Goal: Information Seeking & Learning: Learn about a topic

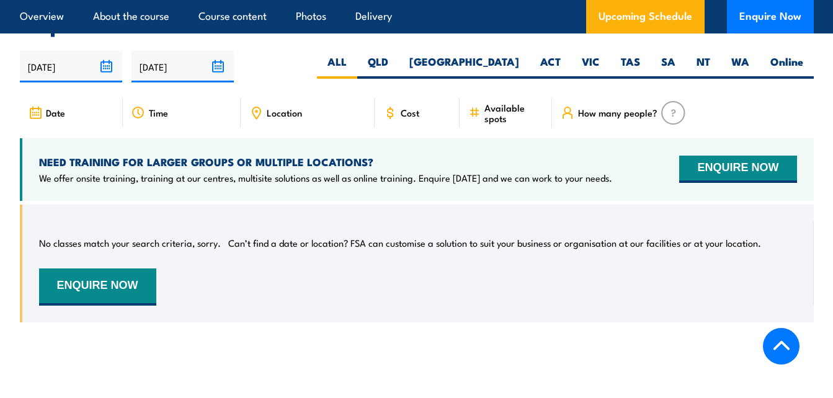
scroll to position [2108, 0]
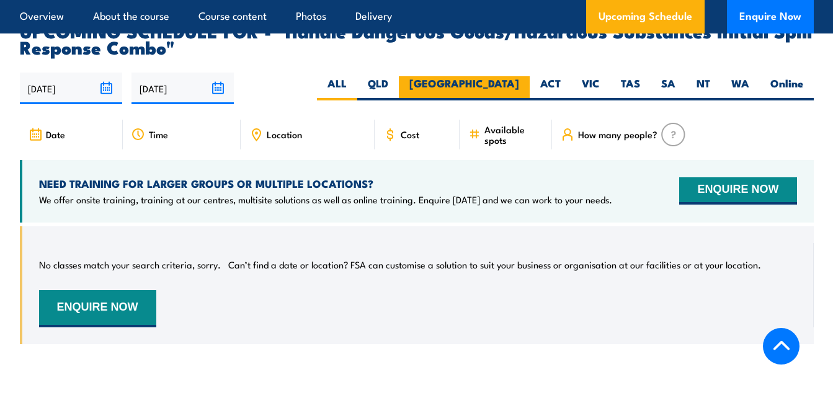
click at [501, 76] on label "[GEOGRAPHIC_DATA]" at bounding box center [464, 88] width 131 height 24
click at [519, 76] on input "[GEOGRAPHIC_DATA]" at bounding box center [523, 80] width 8 height 8
radio input "true"
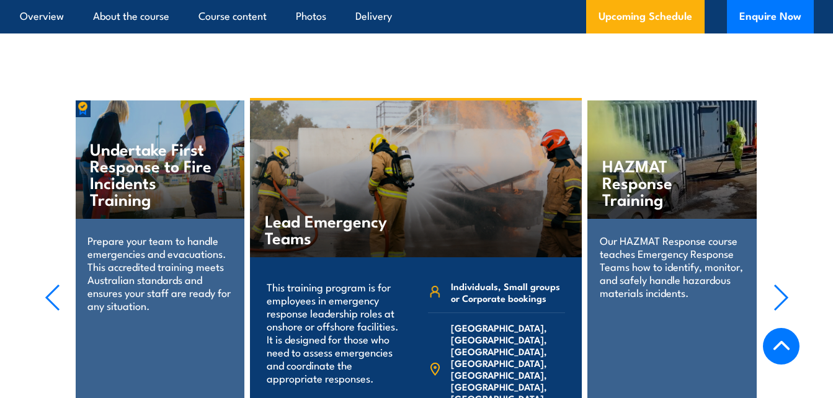
scroll to position [2421, 0]
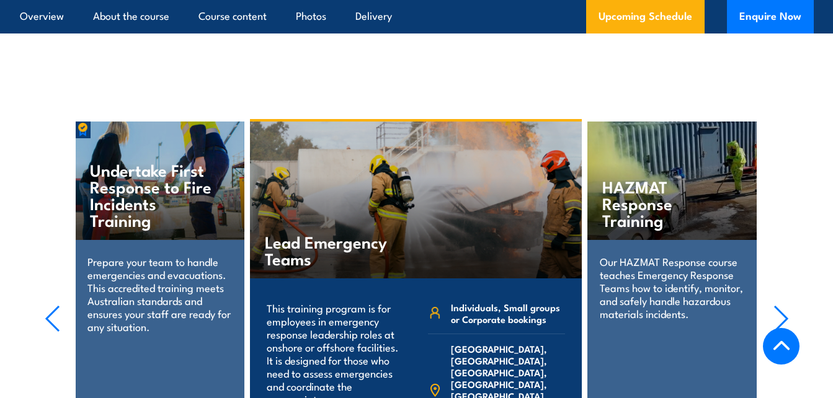
click at [780, 305] on icon "button" at bounding box center [780, 318] width 15 height 27
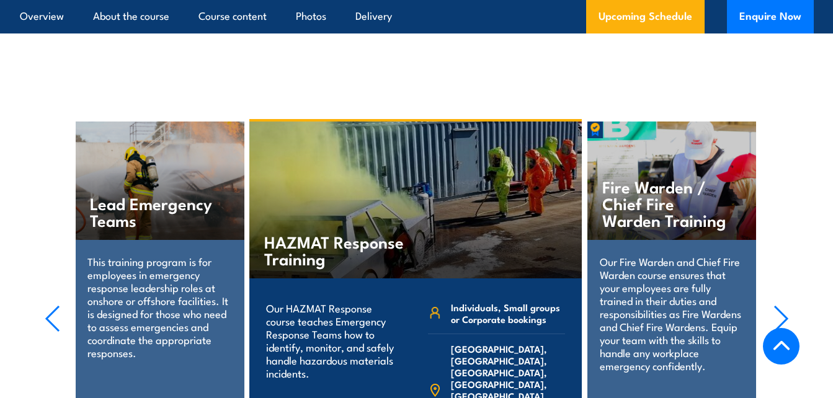
click at [780, 305] on icon "button" at bounding box center [780, 318] width 15 height 27
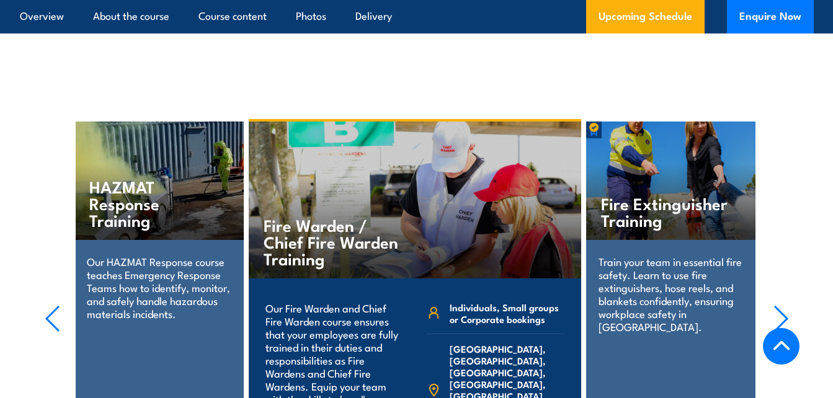
click at [781, 305] on icon "button" at bounding box center [780, 318] width 15 height 27
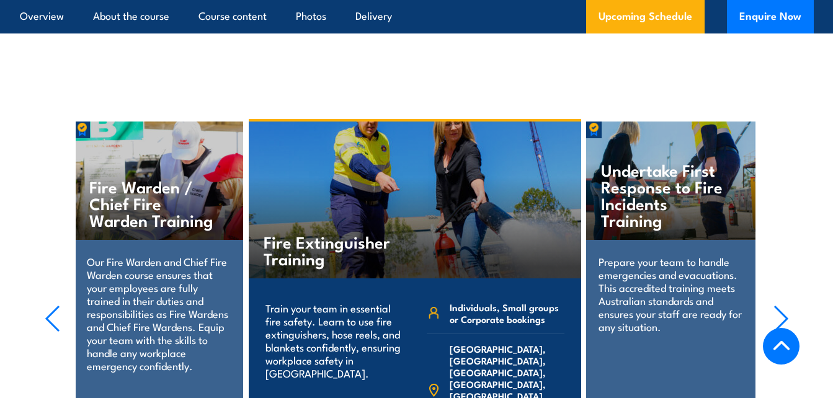
click at [782, 305] on icon "button" at bounding box center [780, 318] width 15 height 27
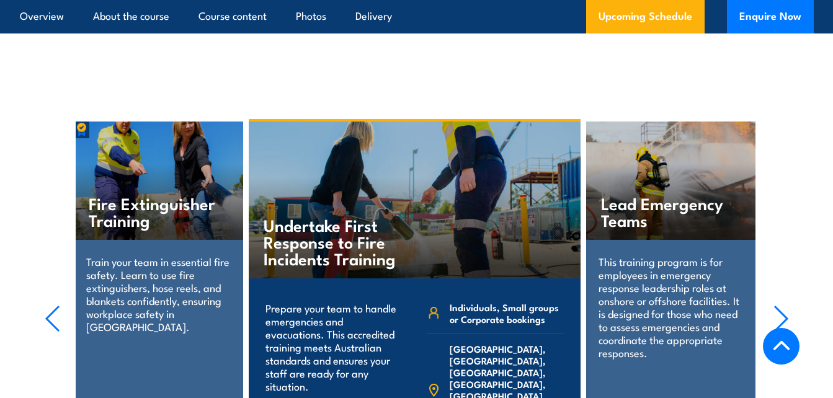
click at [783, 305] on icon "button" at bounding box center [780, 318] width 15 height 27
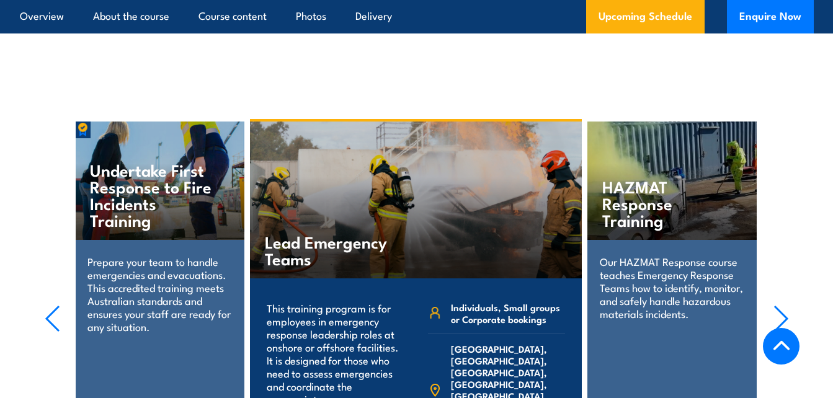
click at [784, 306] on icon "button" at bounding box center [780, 318] width 12 height 25
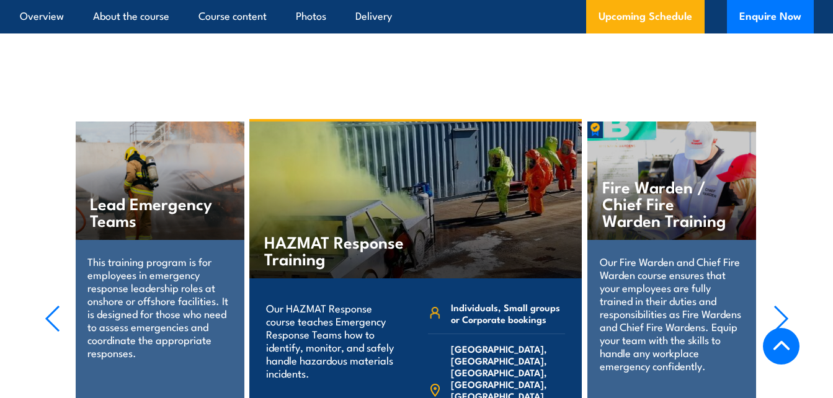
click at [785, 306] on icon "button" at bounding box center [780, 318] width 12 height 25
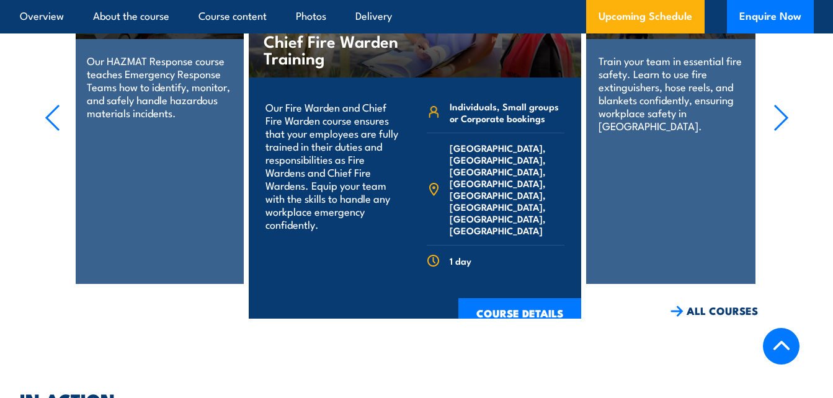
scroll to position [2545, 0]
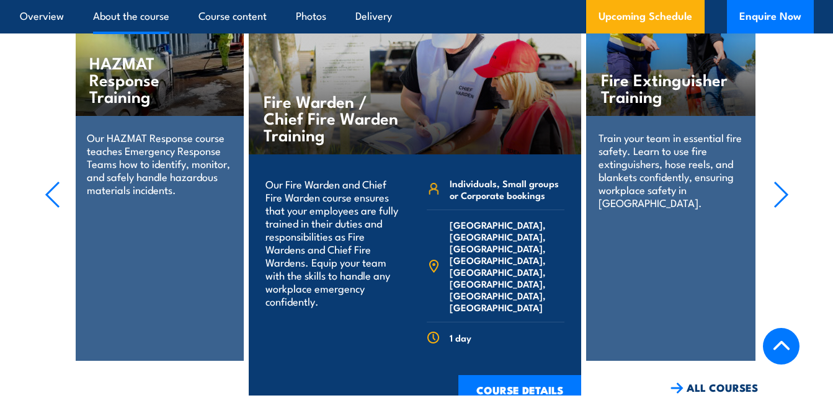
click at [118, 12] on link "About the course" at bounding box center [131, 16] width 76 height 33
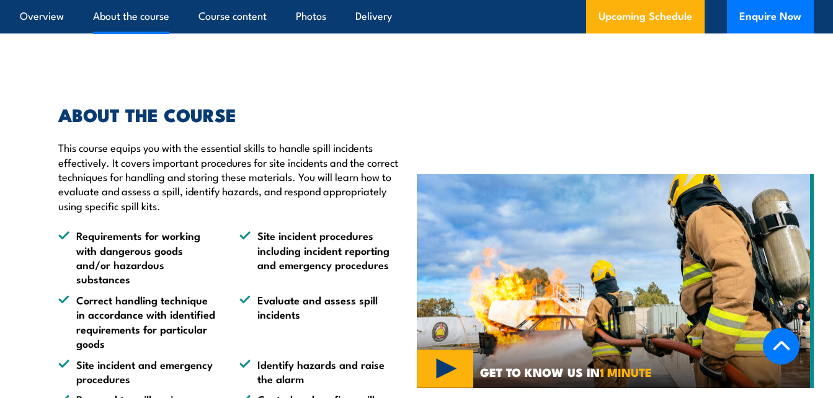
scroll to position [704, 0]
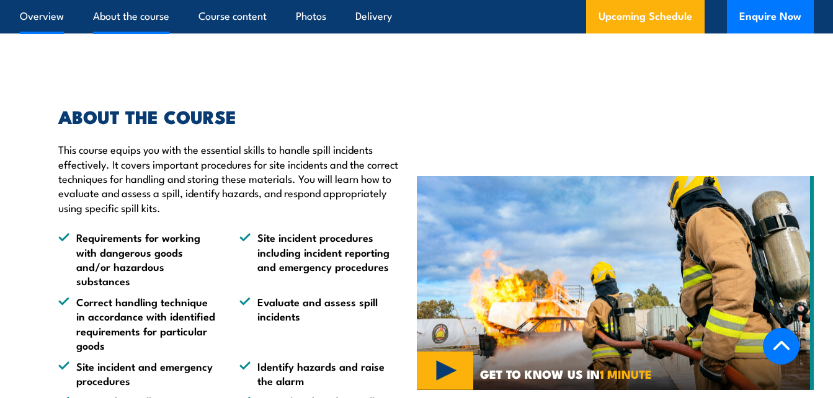
click at [51, 23] on link "Overview" at bounding box center [42, 16] width 44 height 33
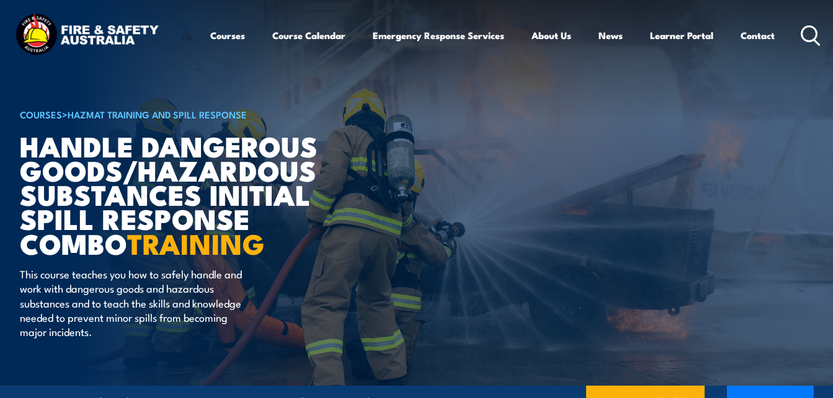
click at [45, 111] on link "COURSES" at bounding box center [41, 114] width 42 height 14
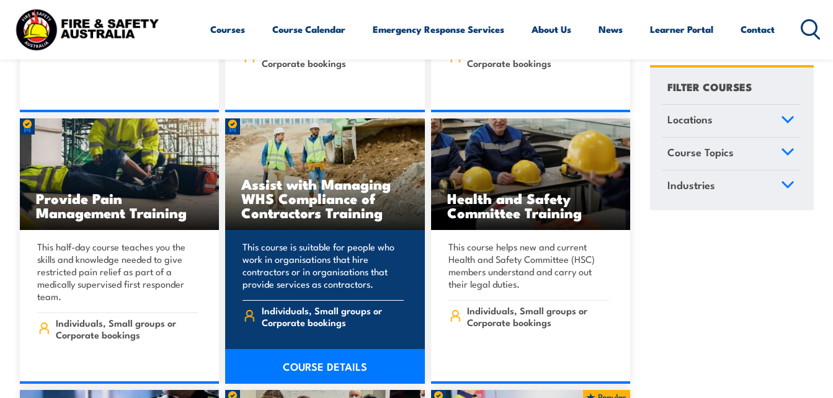
scroll to position [6695, 0]
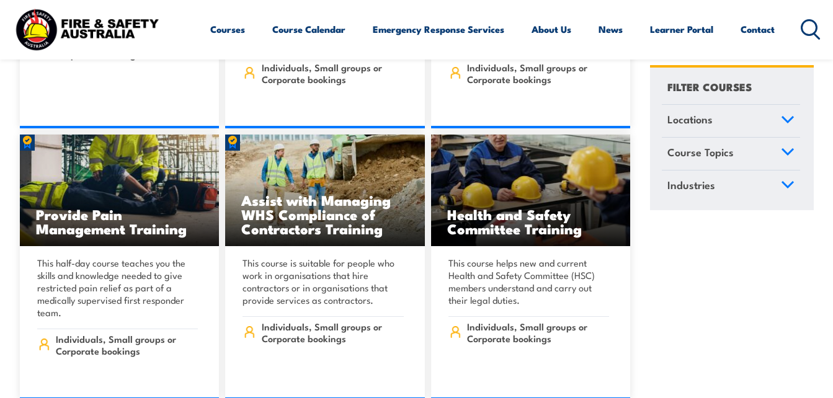
click at [754, 123] on link "Locations" at bounding box center [730, 121] width 138 height 32
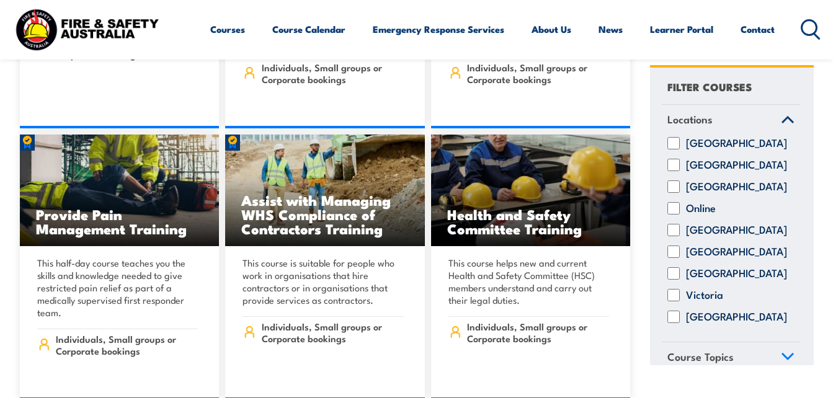
click at [678, 171] on input "[GEOGRAPHIC_DATA]" at bounding box center [673, 165] width 12 height 12
checkbox input "true"
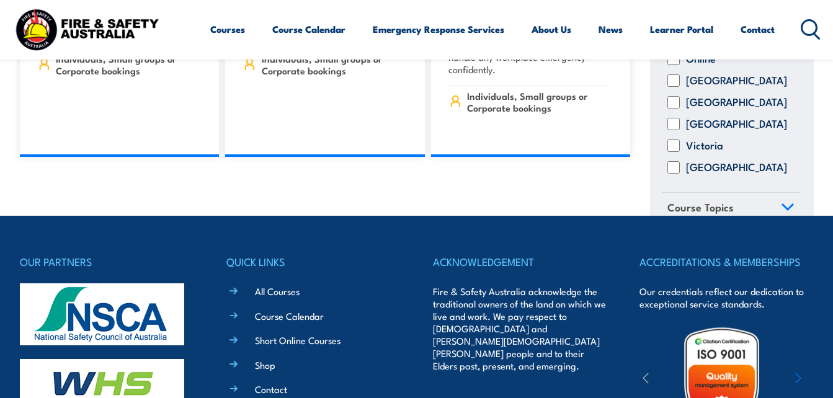
scroll to position [11198, 0]
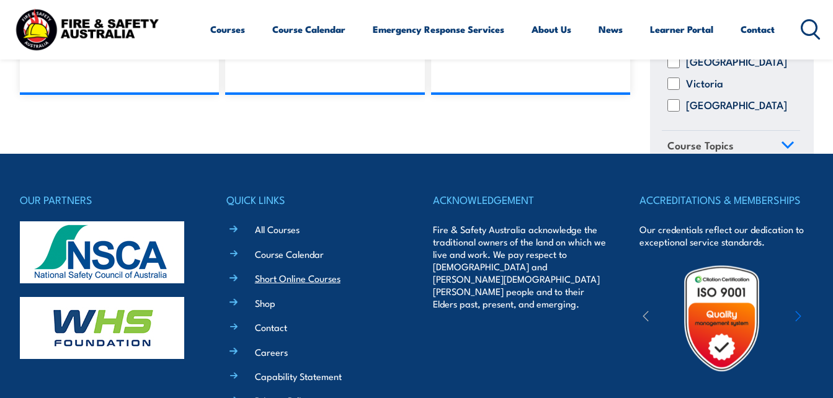
click at [302, 272] on link "Short Online Courses" at bounding box center [298, 278] width 86 height 13
